Goal: Find contact information: Find contact information

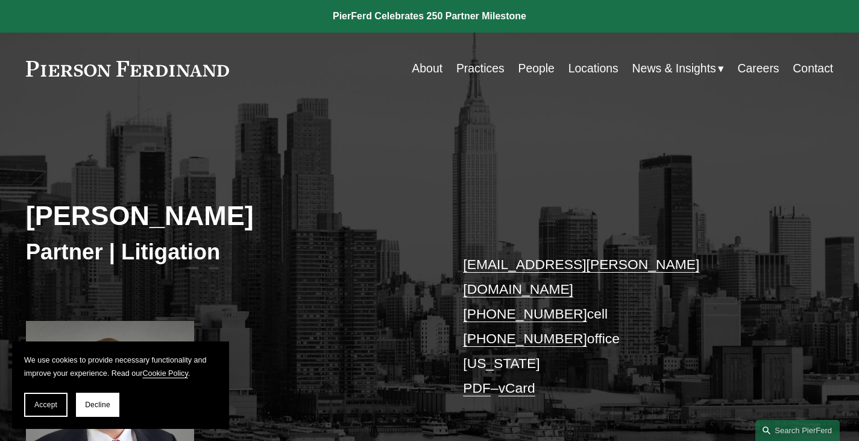
click at [429, 65] on link "About" at bounding box center [427, 69] width 31 height 24
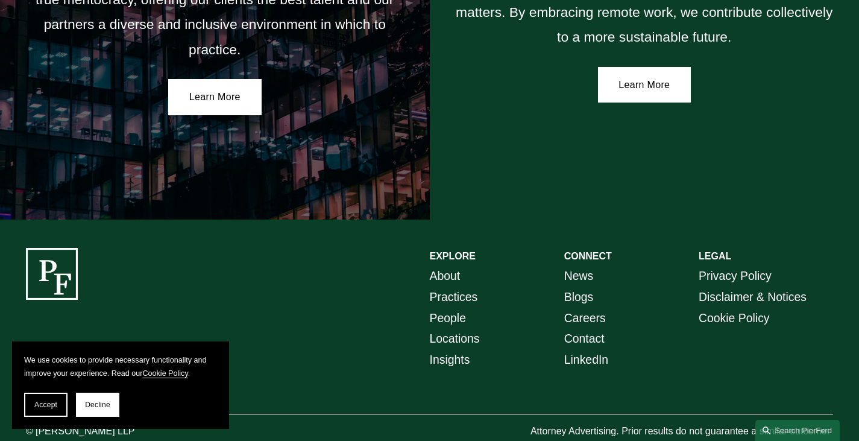
scroll to position [2172, 0]
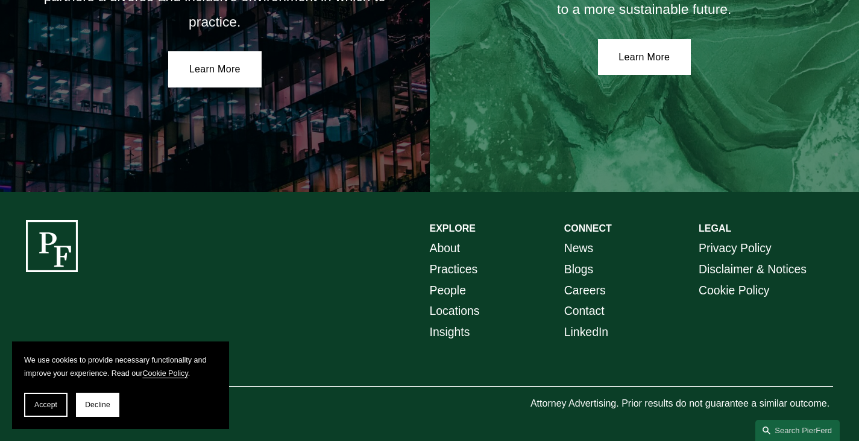
click at [462, 312] on link "Locations" at bounding box center [455, 310] width 50 height 21
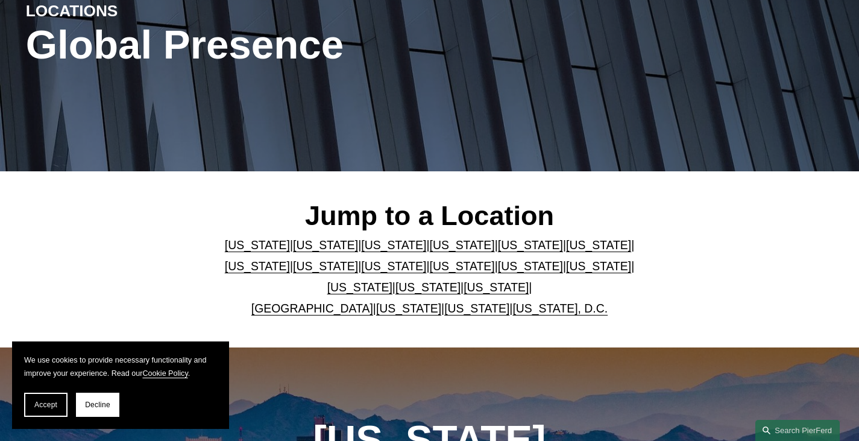
scroll to position [181, 0]
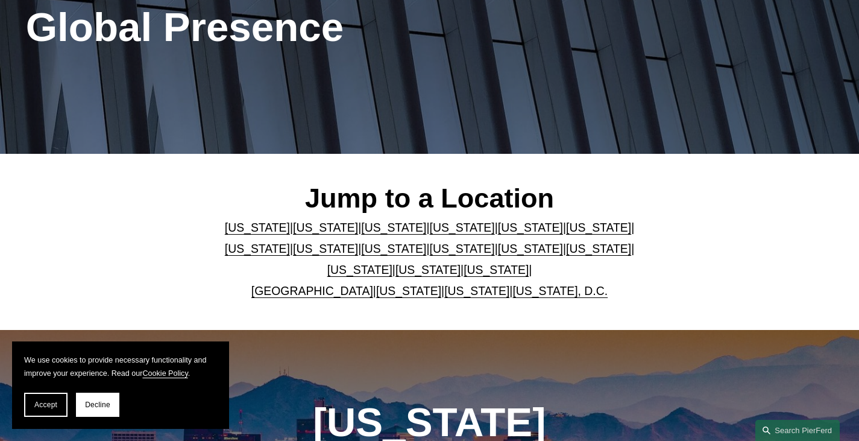
click at [498, 252] on link "[US_STATE]" at bounding box center [530, 248] width 65 height 13
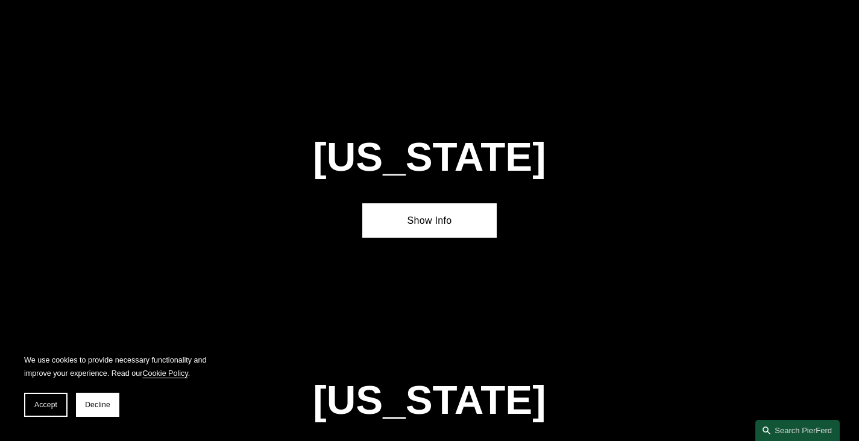
scroll to position [2971, 0]
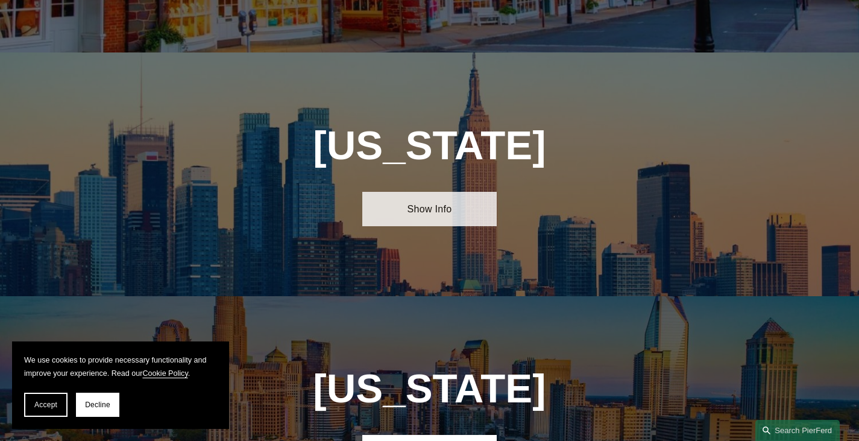
click at [431, 192] on link "Show Info" at bounding box center [429, 209] width 134 height 35
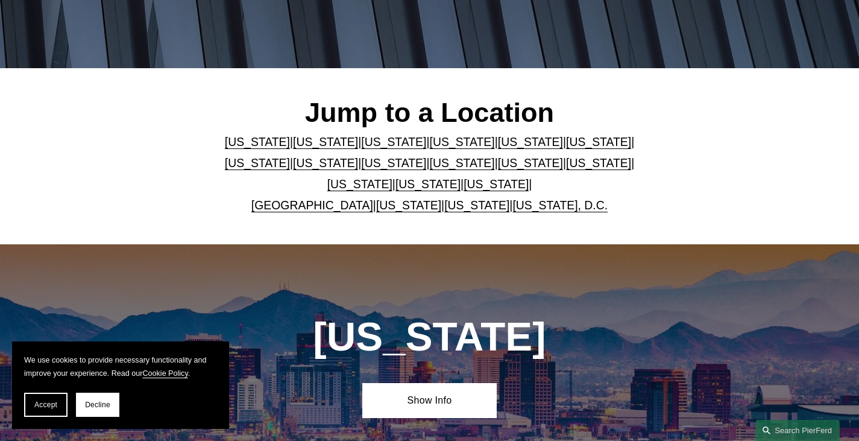
scroll to position [181, 0]
